Goal: Information Seeking & Learning: Learn about a topic

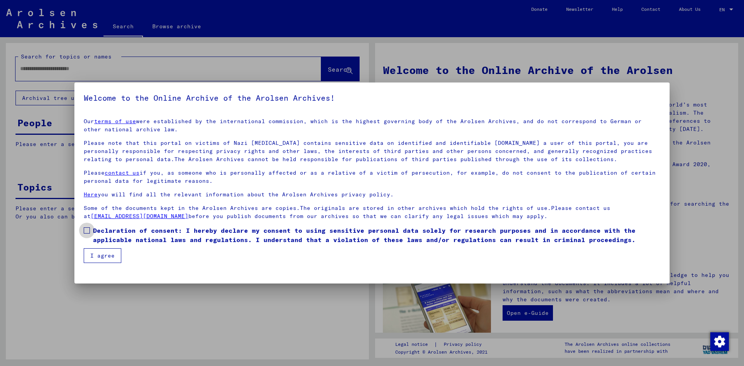
click at [99, 233] on span "Declaration of consent: I hereby declare my consent to using sensitive personal…" at bounding box center [377, 235] width 568 height 19
click at [103, 257] on button "I agree" at bounding box center [103, 256] width 38 height 15
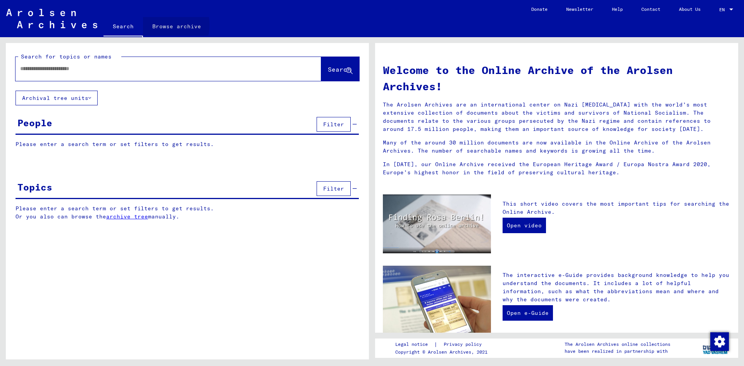
click at [162, 25] on link "Browse archive" at bounding box center [176, 26] width 67 height 19
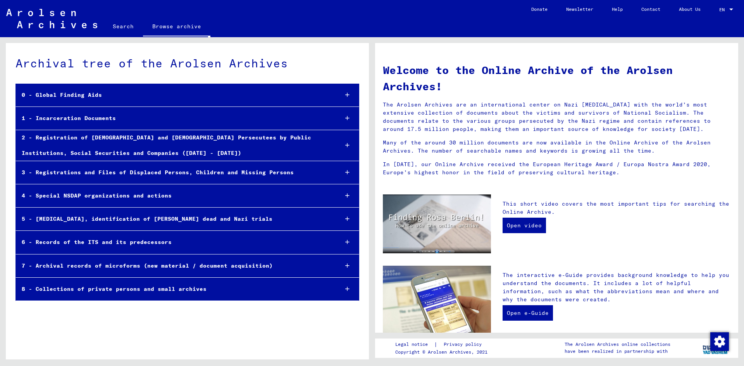
click at [94, 195] on div "4 - Special NSDAP organizations and actions" at bounding box center [174, 195] width 316 height 15
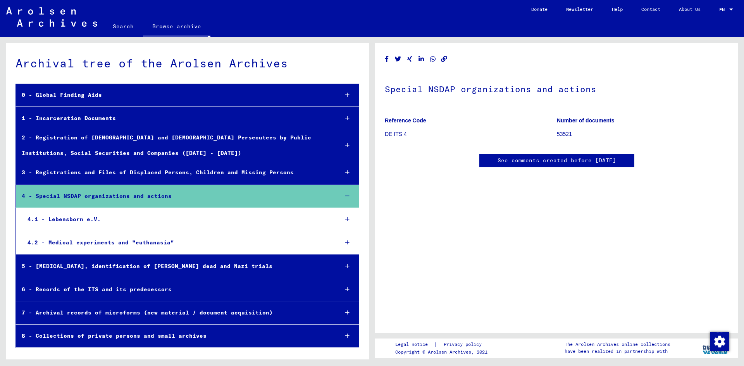
click at [97, 197] on div "4 - Special NSDAP organizations and actions" at bounding box center [174, 196] width 317 height 15
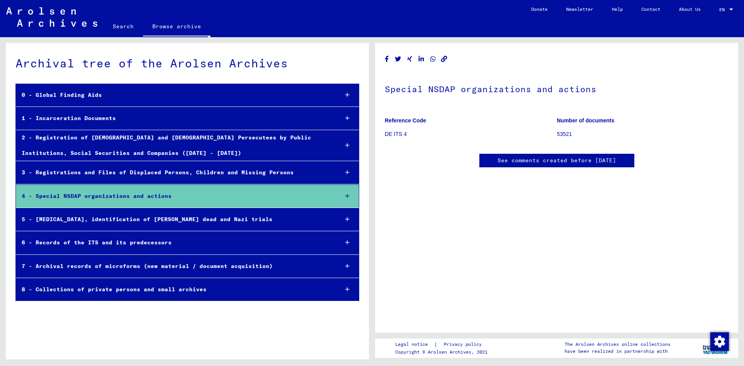
click at [97, 197] on div "4 - Special NSDAP organizations and actions" at bounding box center [174, 196] width 317 height 15
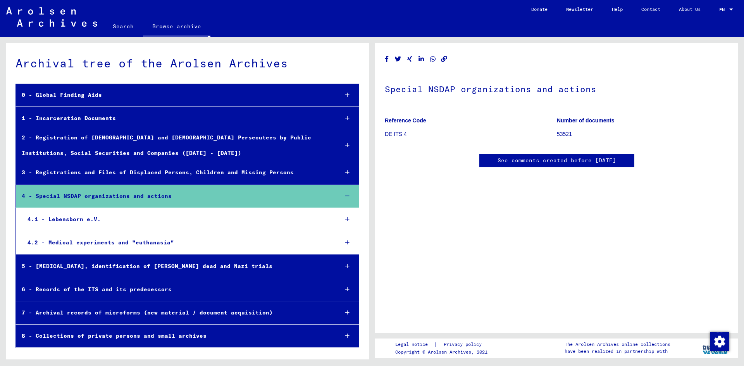
click at [180, 244] on div "4.2 - Medical experiments and "euthanasia"" at bounding box center [177, 242] width 311 height 15
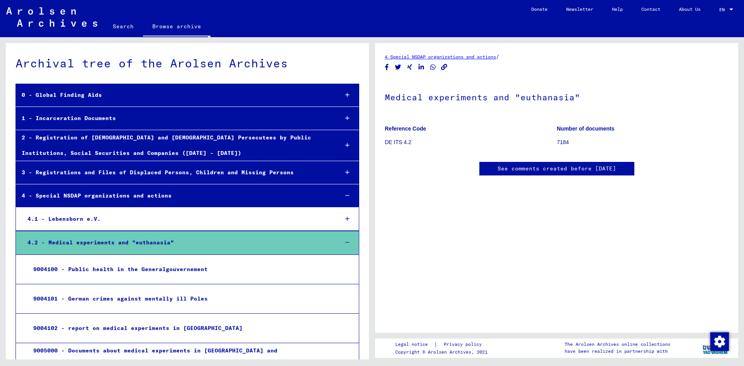
click at [89, 293] on div "9004101 - German crimes against mentally ill Poles" at bounding box center [180, 299] width 304 height 15
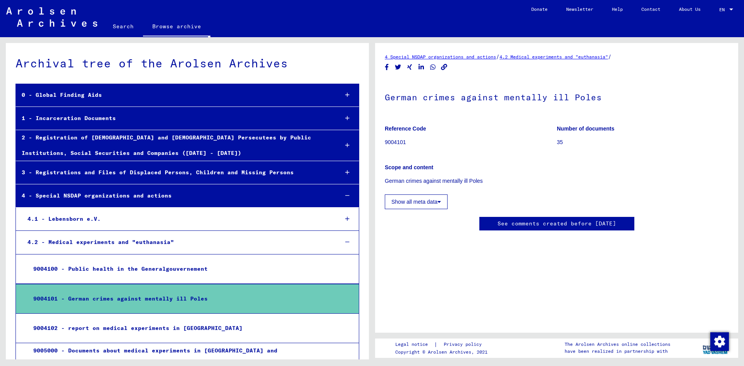
click at [73, 24] on img at bounding box center [51, 16] width 91 height 19
